Goal: Task Accomplishment & Management: Complete application form

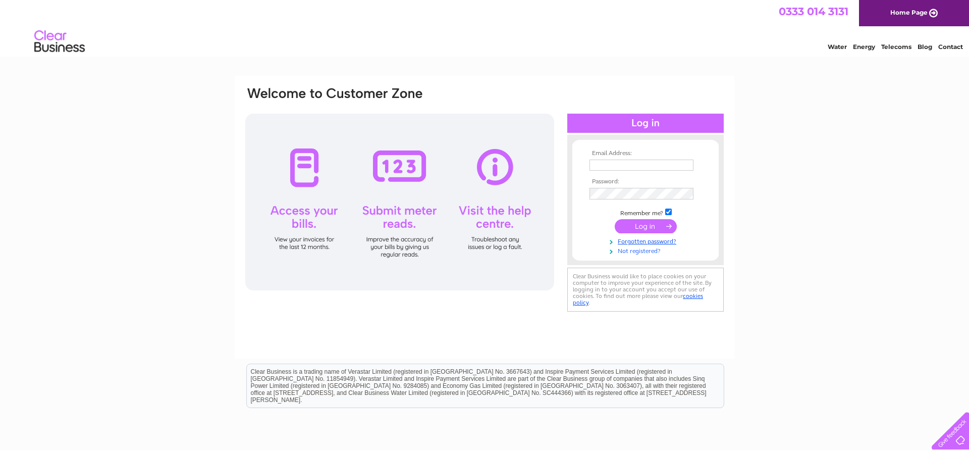
click at [626, 252] on link "Not registered?" at bounding box center [647, 250] width 115 height 10
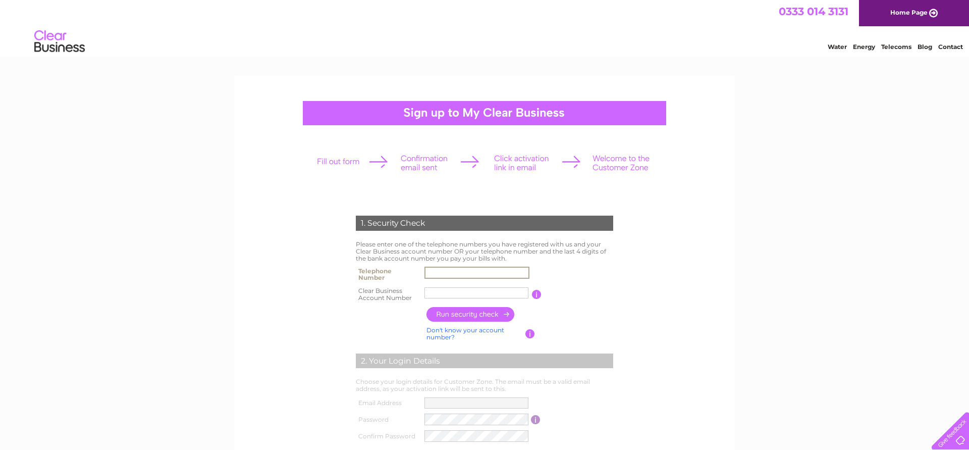
click at [436, 273] on input "text" at bounding box center [477, 273] width 105 height 12
type input "07879585810"
click at [439, 294] on input "text" at bounding box center [477, 292] width 104 height 11
paste input "30324047"
type input "30324047"
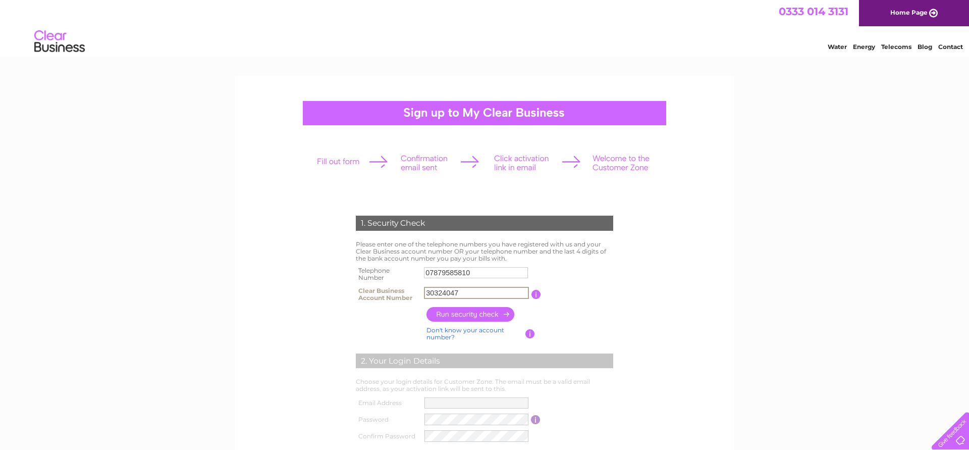
click at [466, 314] on input "button" at bounding box center [471, 314] width 89 height 15
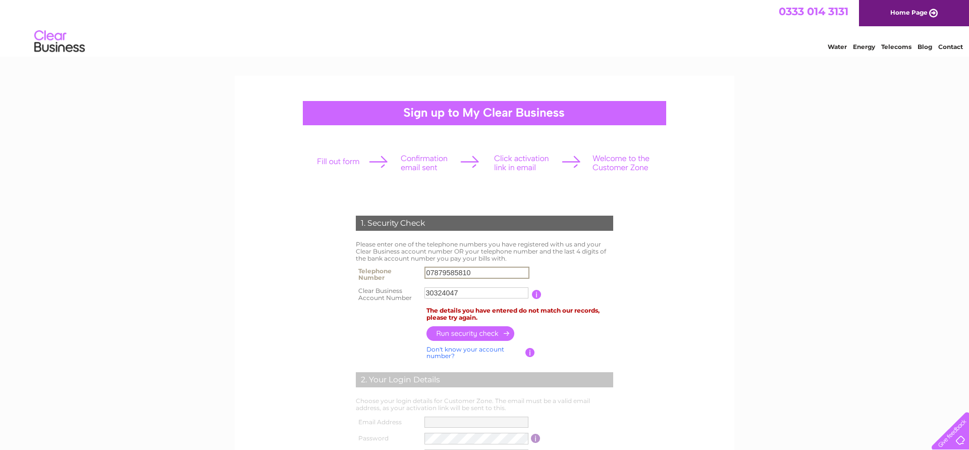
drag, startPoint x: 476, startPoint y: 273, endPoint x: 413, endPoint y: 278, distance: 63.3
click at [425, 278] on input "07879585810" at bounding box center [477, 273] width 105 height 12
type input "07758513049"
click at [440, 329] on input "button" at bounding box center [471, 333] width 89 height 15
drag, startPoint x: 468, startPoint y: 294, endPoint x: 418, endPoint y: 299, distance: 50.2
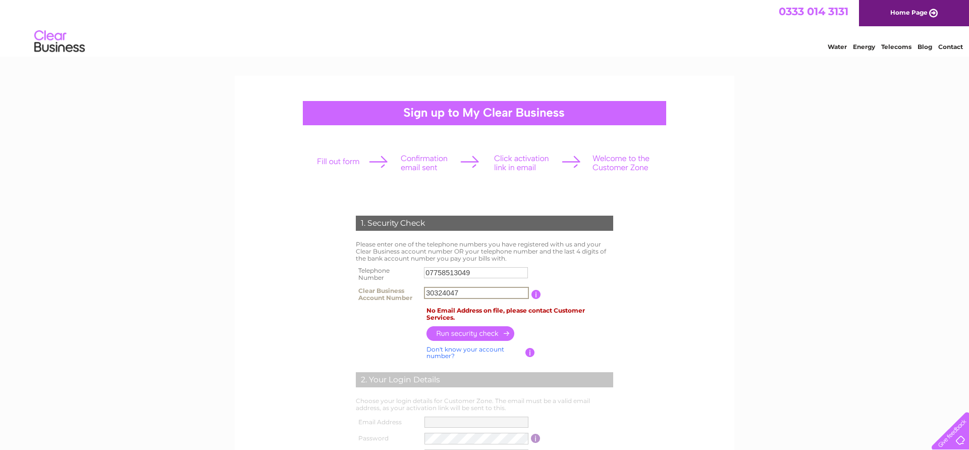
click at [424, 299] on input "30324047" at bounding box center [476, 293] width 105 height 12
type input "30324047"
click at [189, 294] on div "1. Security Check Please enter one of the telephone numbers you have registered…" at bounding box center [484, 426] width 969 height 700
drag, startPoint x: 475, startPoint y: 273, endPoint x: 419, endPoint y: 274, distance: 55.5
click at [425, 274] on input "07758513049" at bounding box center [477, 273] width 105 height 12
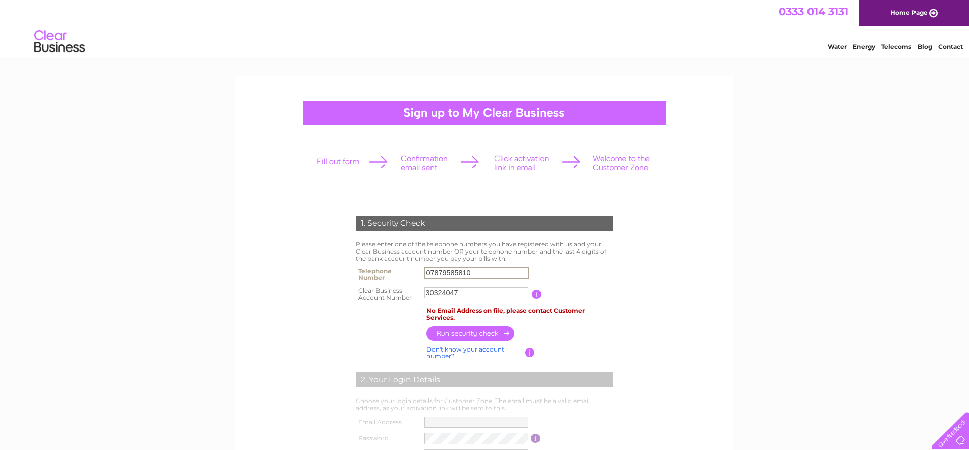
type input "07879585810"
drag, startPoint x: 463, startPoint y: 296, endPoint x: 414, endPoint y: 295, distance: 48.5
click at [424, 295] on input "30324047" at bounding box center [476, 293] width 105 height 12
type input "2371"
click at [450, 336] on input "button" at bounding box center [471, 333] width 89 height 15
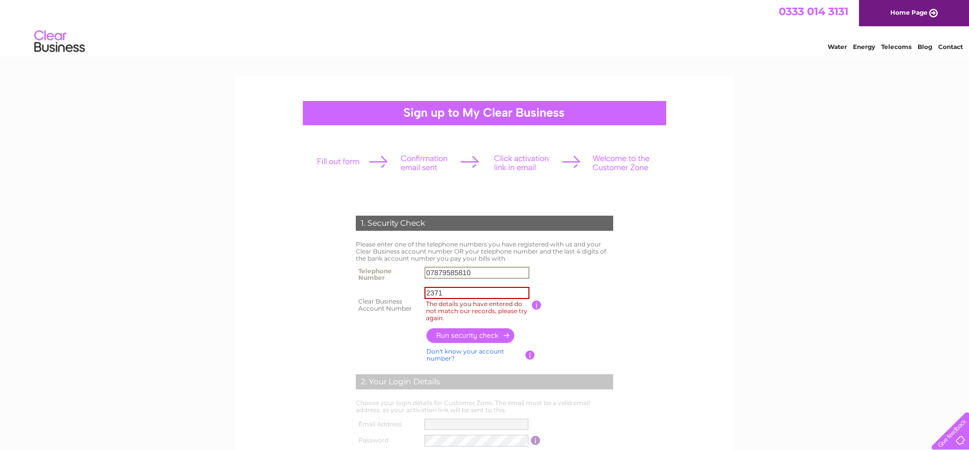
drag, startPoint x: 479, startPoint y: 274, endPoint x: 414, endPoint y: 272, distance: 64.1
click at [425, 272] on input "07879585810" at bounding box center [477, 273] width 105 height 12
type input "07758513049"
click at [445, 334] on input "button" at bounding box center [471, 335] width 89 height 15
click at [472, 337] on input "button" at bounding box center [471, 335] width 89 height 15
